Goal: Information Seeking & Learning: Learn about a topic

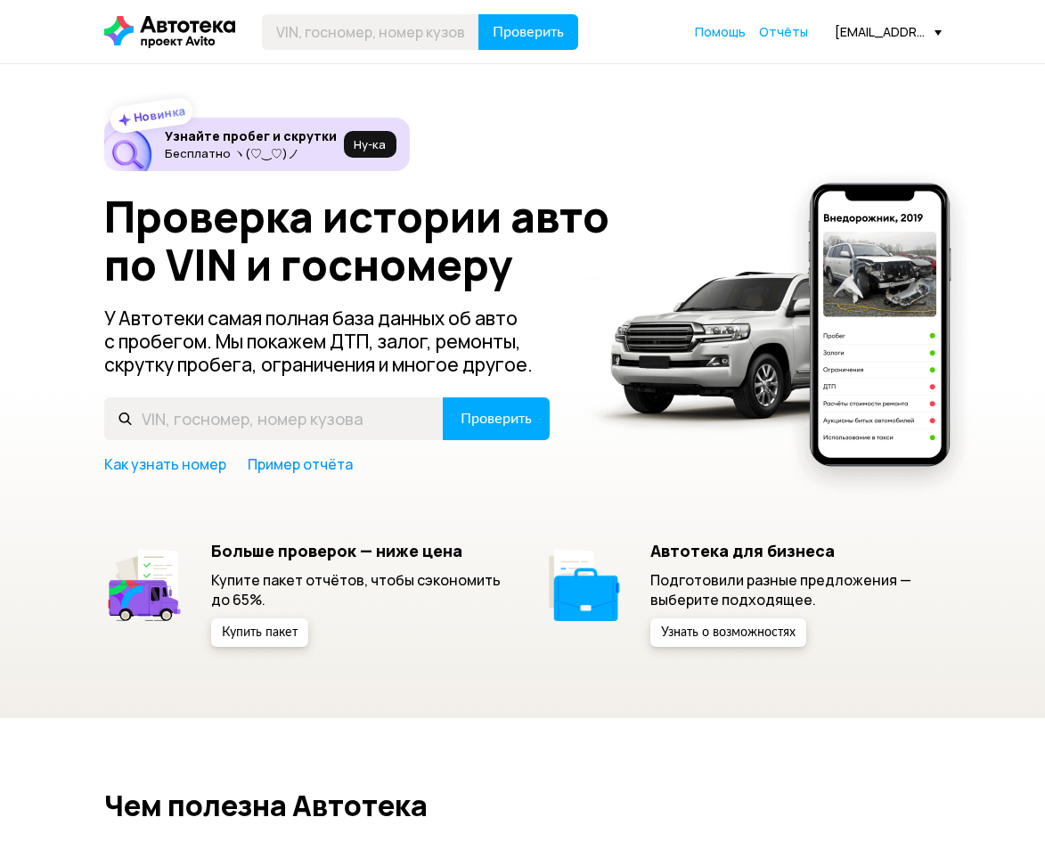
click at [878, 42] on div "Проверить Помощь Отчёты [EMAIL_ADDRESS][DOMAIN_NAME]" at bounding box center [522, 32] width 855 height 36
click at [793, 38] on span "Отчёты" at bounding box center [783, 31] width 49 height 17
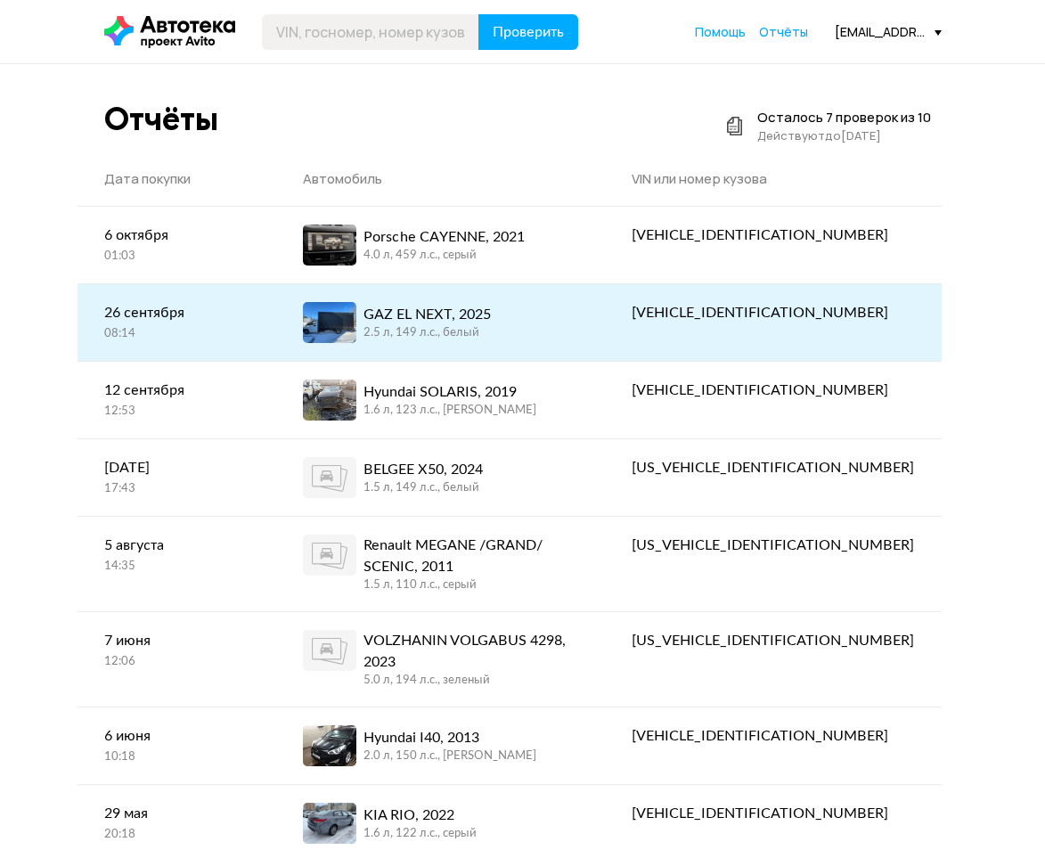
click at [579, 325] on div "GAZ EL NEXT, 2025 2.5 л, 149 л.c., белый" at bounding box center [441, 322] width 276 height 41
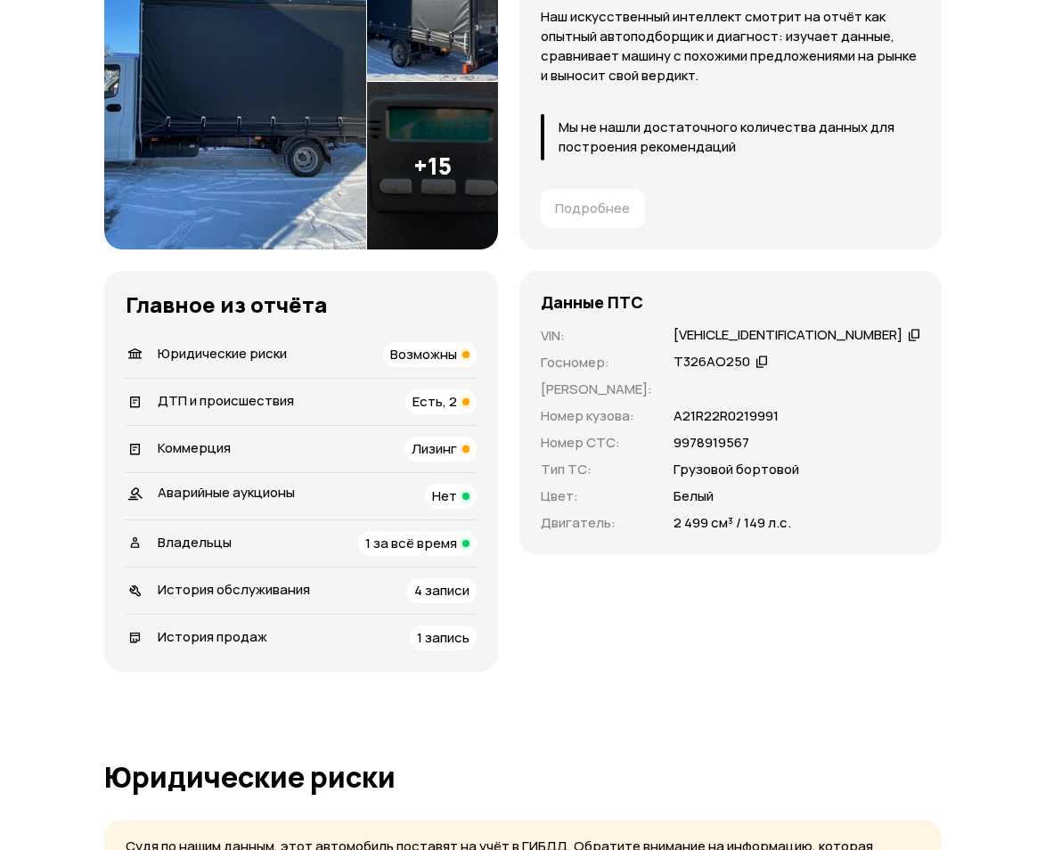
scroll to position [326, 0]
click at [373, 443] on div "Коммерция Лизинг" at bounding box center [301, 448] width 351 height 25
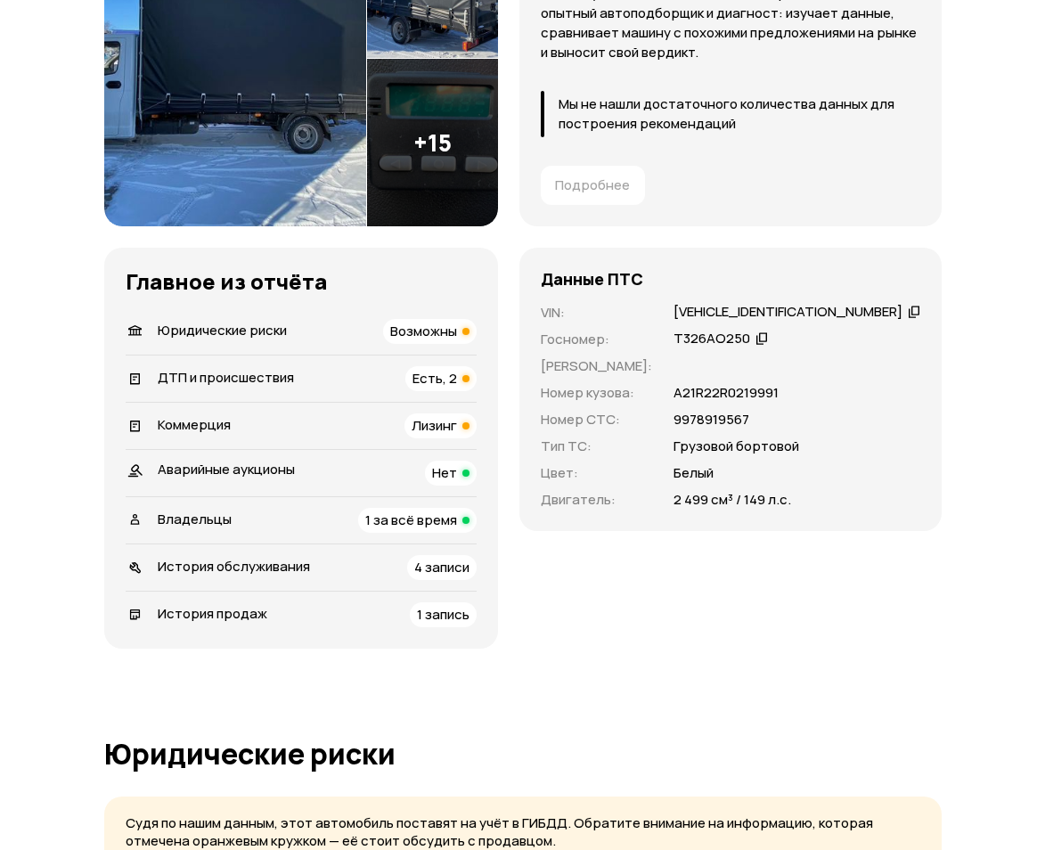
scroll to position [0, 0]
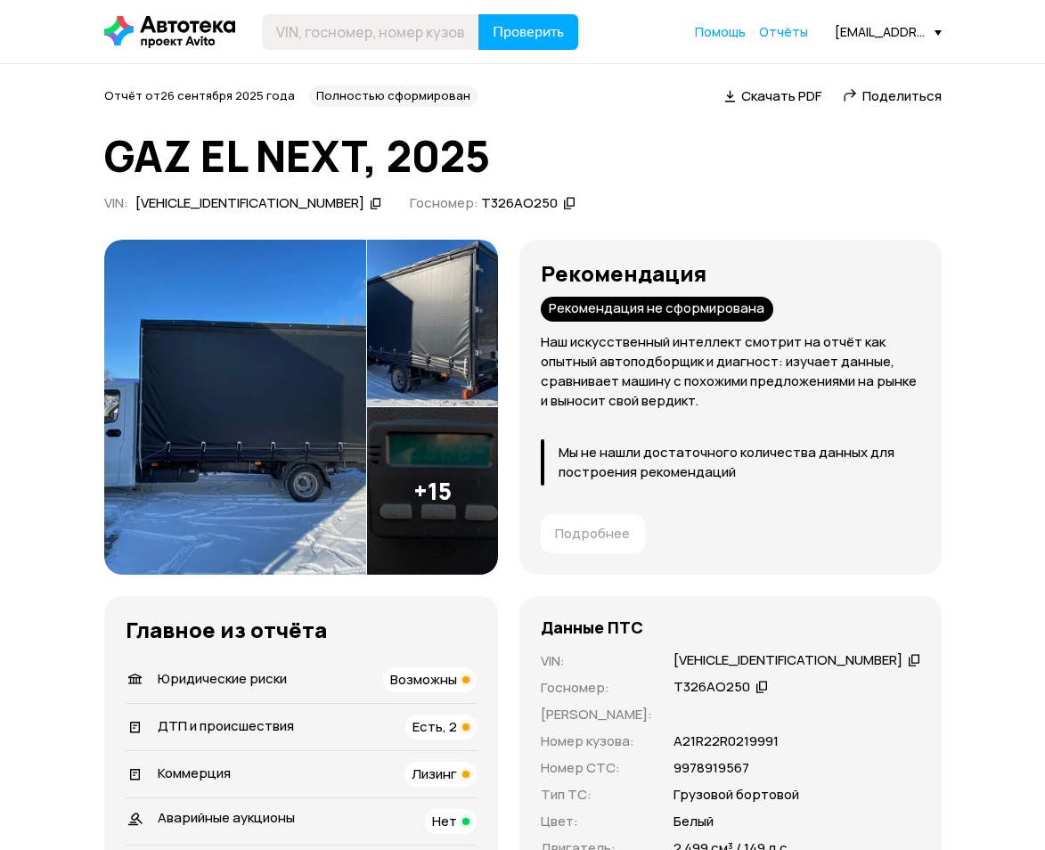
click at [908, 655] on icon at bounding box center [914, 659] width 12 height 18
click at [719, 542] on div "Подробнее" at bounding box center [731, 533] width 394 height 53
click at [717, 658] on div "[VEHICLE_IDENTIFICATION_NUMBER]" at bounding box center [788, 660] width 229 height 19
